Goal: Register for event/course: Sign up to attend an event or enroll in a course

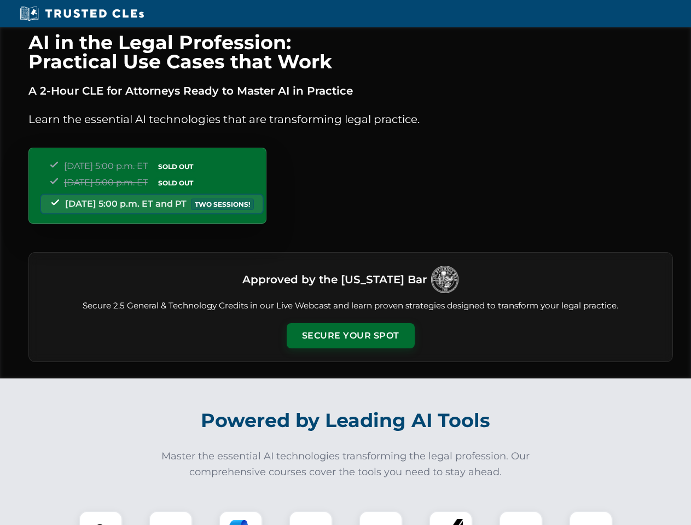
click at [350, 336] on button "Secure Your Spot" at bounding box center [351, 335] width 128 height 25
click at [101, 518] on img at bounding box center [101, 533] width 32 height 32
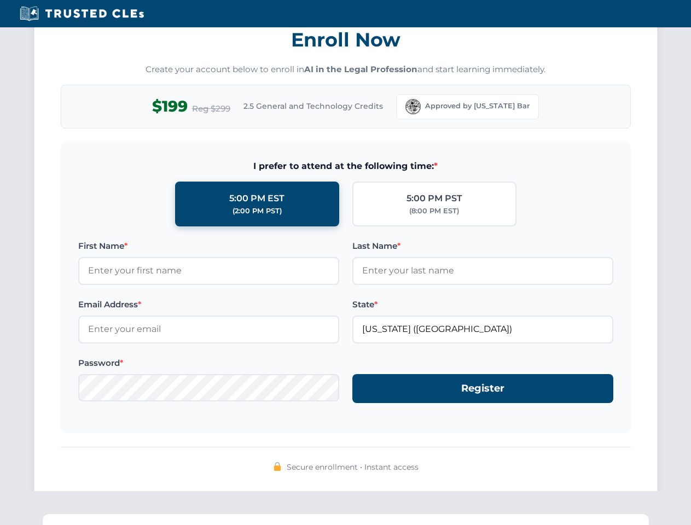
scroll to position [1074, 0]
